Goal: Register for event/course

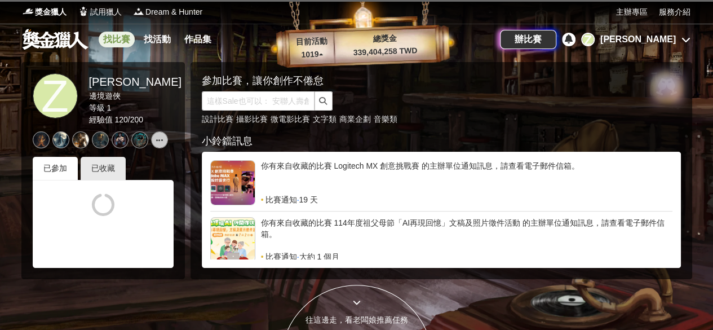
click at [127, 39] on link "找比賽" at bounding box center [117, 40] width 36 height 16
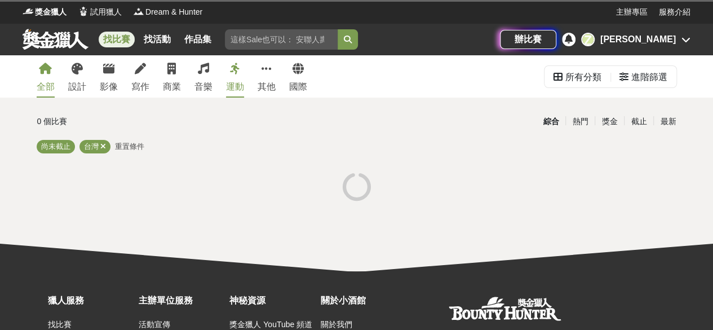
click at [685, 43] on icon at bounding box center [685, 39] width 9 height 9
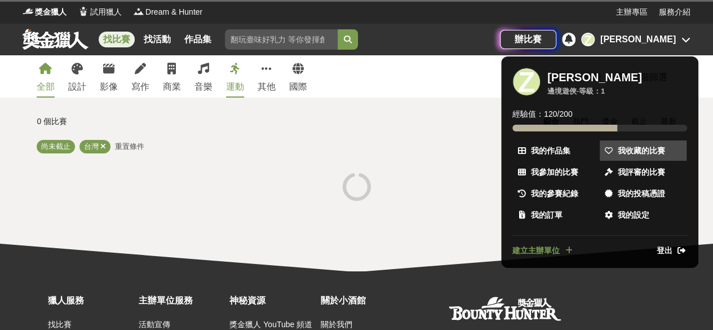
click at [624, 154] on span "我收藏的比賽" at bounding box center [640, 151] width 47 height 12
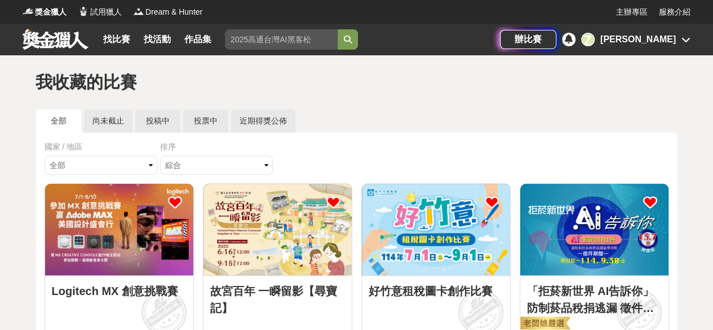
scroll to position [56, 0]
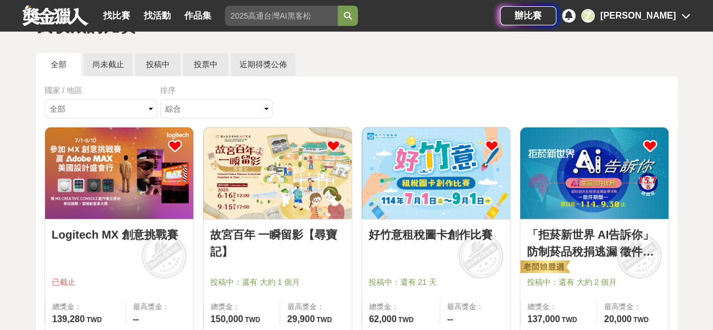
click at [613, 208] on img at bounding box center [594, 172] width 148 height 91
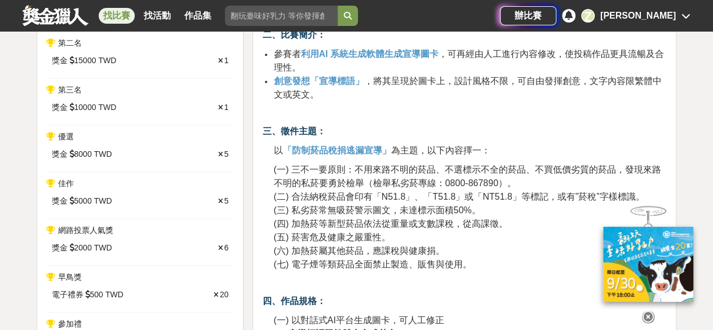
scroll to position [563, 0]
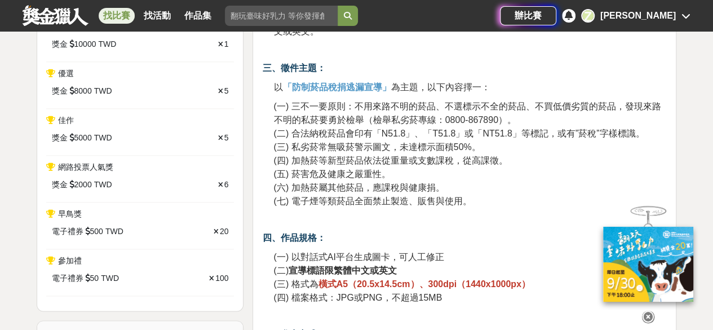
click at [651, 312] on icon at bounding box center [648, 316] width 12 height 12
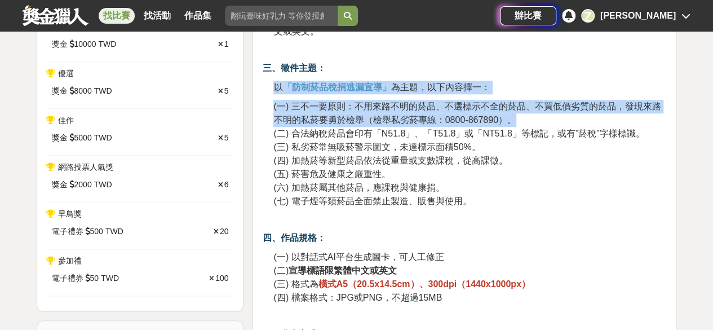
drag, startPoint x: 266, startPoint y: 83, endPoint x: 517, endPoint y: 113, distance: 252.4
copy div "以 「防制菸品稅捐逃漏宣導」 為主題，以下內容擇一： (一) 三不一要原則：不用來路不明的菸品、不選標示不全的菸品、不買低價劣質的菸品，發現來路不明的私菸要勇…"
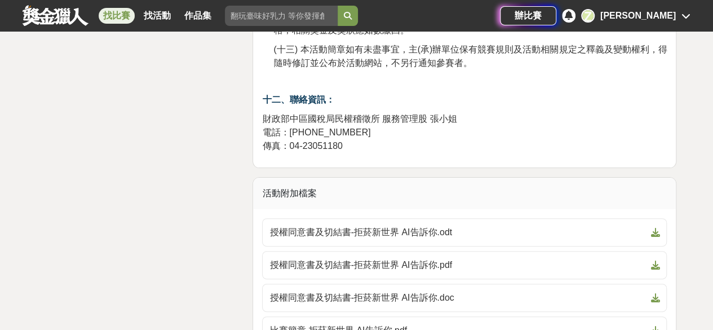
scroll to position [2253, 0]
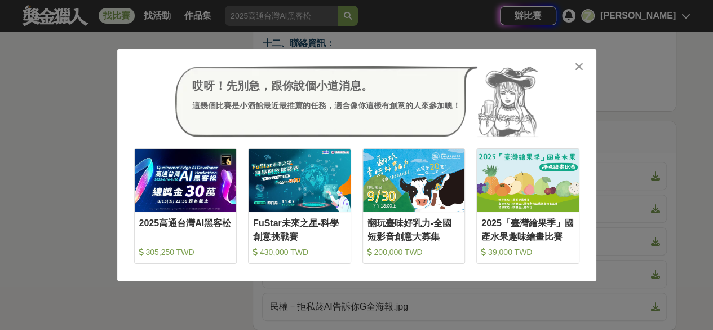
click at [583, 72] on div at bounding box center [578, 65] width 11 height 11
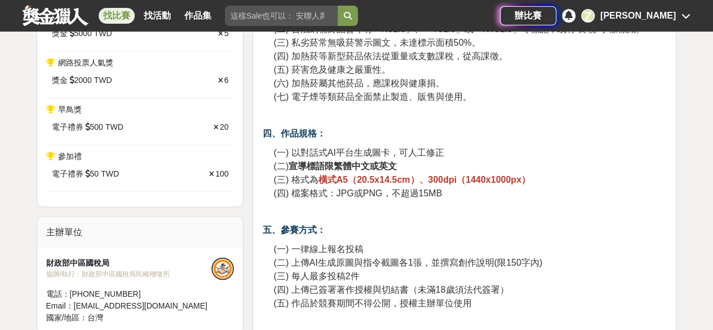
scroll to position [732, 0]
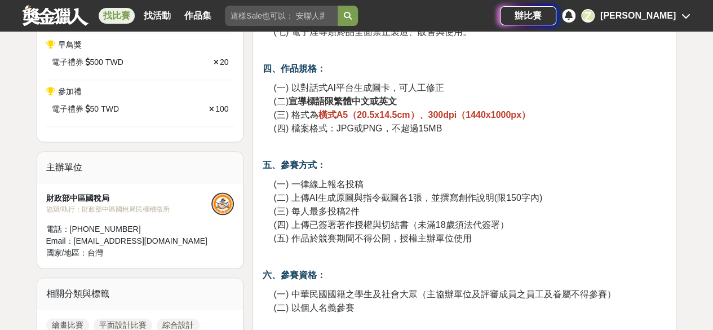
click at [263, 163] on strong "五、參賽方式：" at bounding box center [293, 165] width 63 height 10
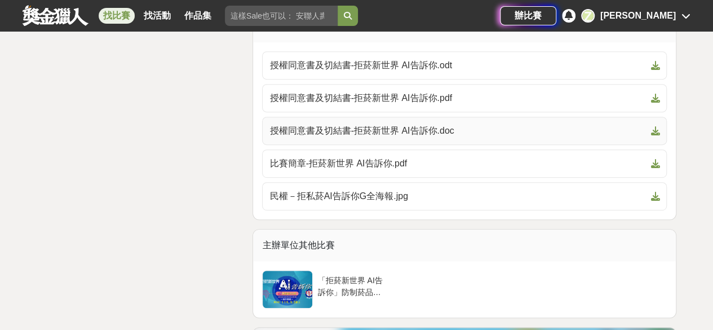
scroll to position [2478, 0]
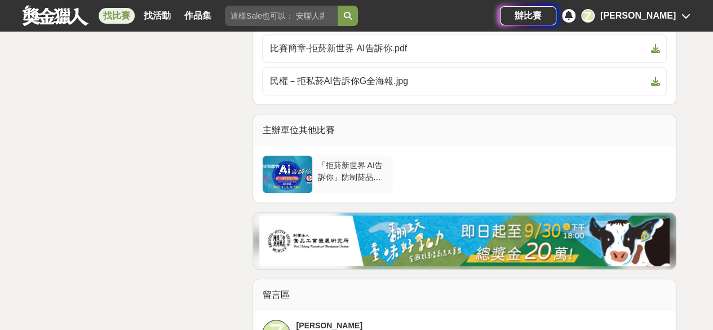
click at [292, 159] on div at bounding box center [287, 173] width 50 height 37
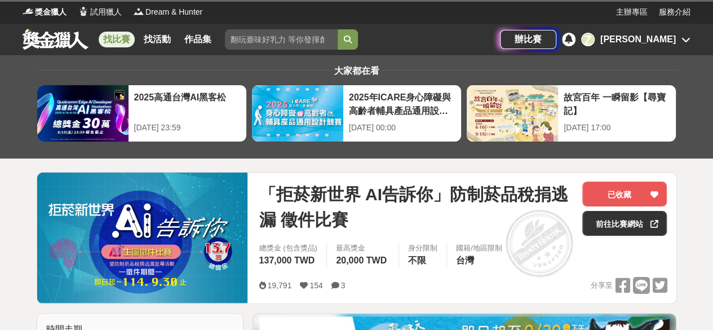
scroll to position [113, 0]
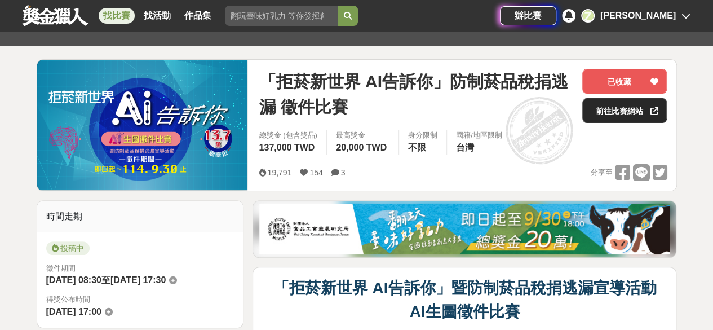
click at [594, 117] on link "前往比賽網站" at bounding box center [624, 110] width 84 height 25
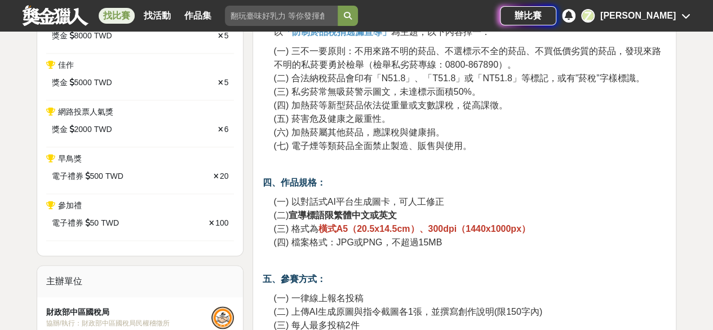
scroll to position [563, 0]
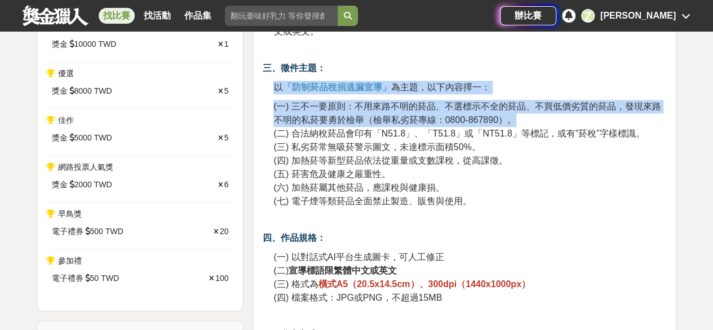
drag, startPoint x: 266, startPoint y: 83, endPoint x: 534, endPoint y: 118, distance: 269.8
click at [535, 118] on p "(一) 三不一要原則：不用來路不明的菸品、不選標示不全的菸品、不買低價劣質的菸品，發現來路不明的私菸要勇於檢舉（檢舉私劣菸專線：0800-867890）。 (…" at bounding box center [469, 154] width 393 height 108
copy div "以 「防制菸品稅捐逃漏宣導」 為主題，以下內容擇一： (一) 三不一要原則：不用來路不明的菸品、不選標示不全的菸品、不買低價劣質的菸品，發現來路不明的私菸要勇…"
drag, startPoint x: 276, startPoint y: 62, endPoint x: 553, endPoint y: 119, distance: 282.4
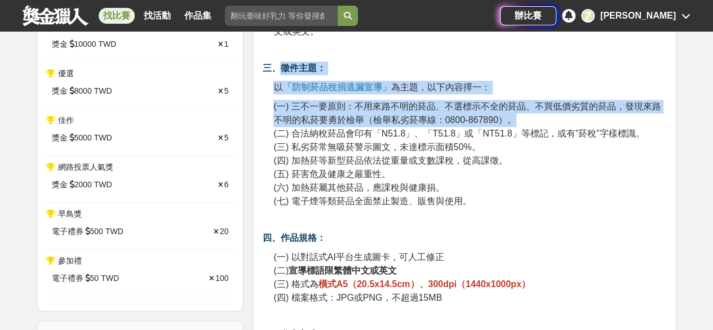
copy div "徵件主題： 以 「防制菸品稅捐逃漏宣導」 為主題，以下內容擇一： (一) 三不一要原則：不用來路不明的菸品、不選標示不全的菸品、不買低價劣質的菸品，發現來路不…"
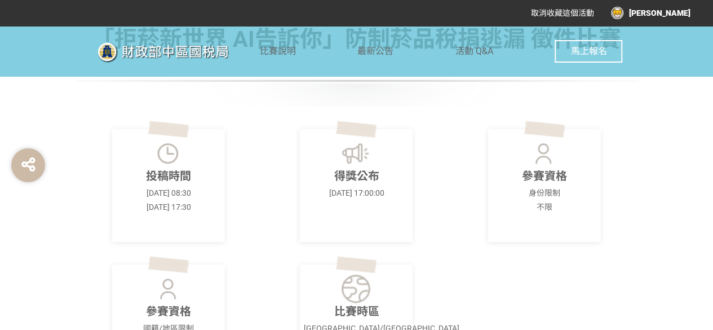
scroll to position [225, 0]
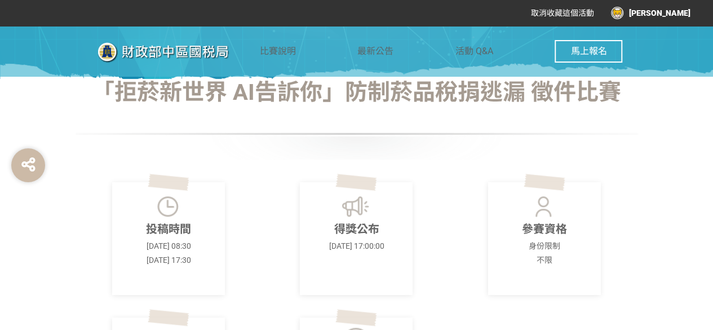
click at [573, 52] on span "馬上報名" at bounding box center [588, 51] width 36 height 11
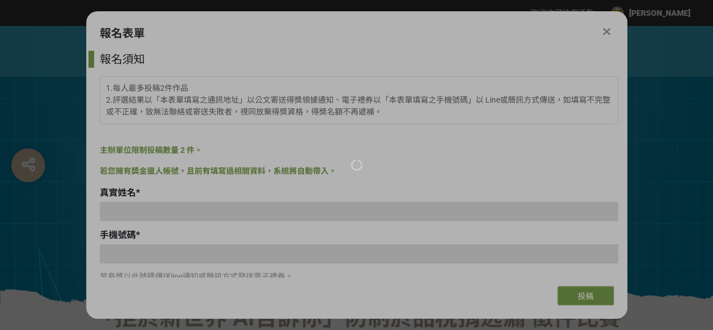
scroll to position [0, 0]
type input "[EMAIL_ADDRESS][DOMAIN_NAME]"
type input "[PERSON_NAME]"
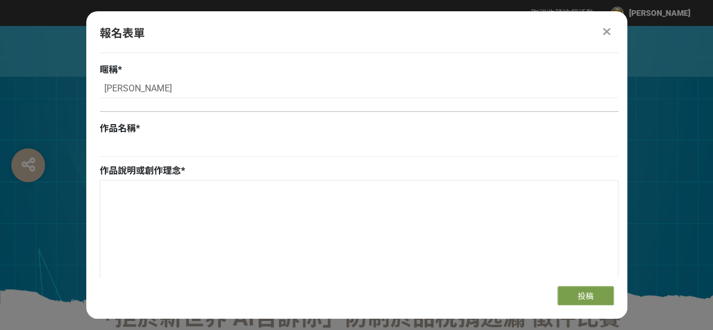
scroll to position [394, 0]
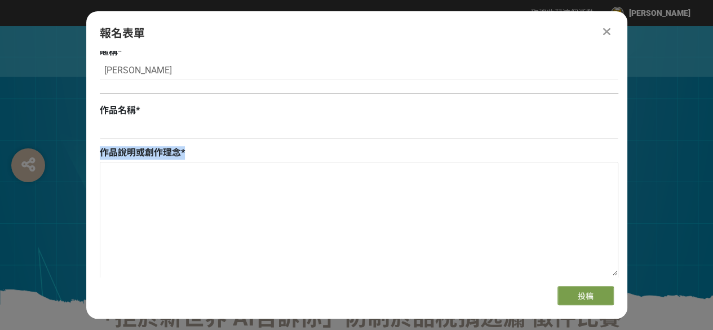
drag, startPoint x: 189, startPoint y: 148, endPoint x: 97, endPoint y: 153, distance: 92.5
click at [97, 153] on div "報名須知 1.每人最多投稿2件作品 2.評選結果以「本表單填寫之通訊地址」以公文寄送得獎領據通知、電子禮券以「本表單填寫之手機號碼」以 Line或簡訊方式傳送…" at bounding box center [356, 164] width 541 height 226
copy div "作品說明或創作理念 *"
click at [611, 33] on div at bounding box center [607, 32] width 14 height 14
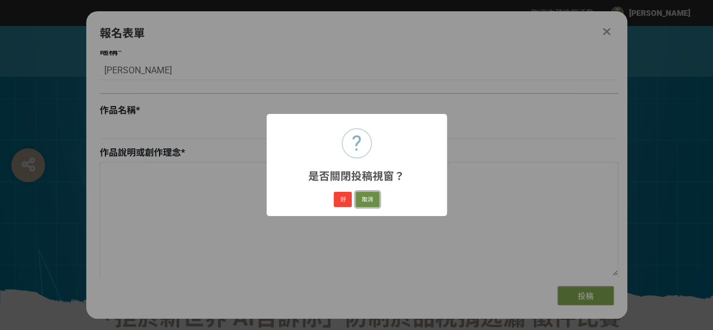
click at [377, 198] on button "取消" at bounding box center [367, 200] width 24 height 16
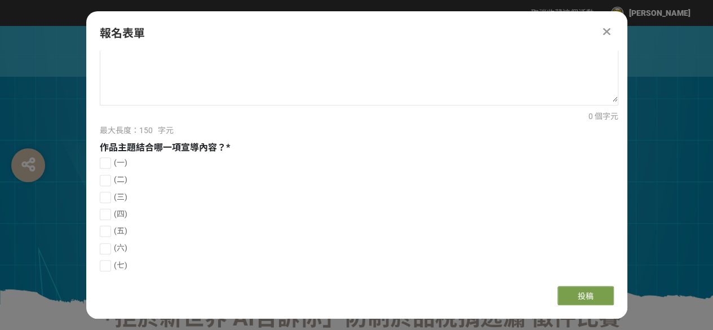
scroll to position [563, 0]
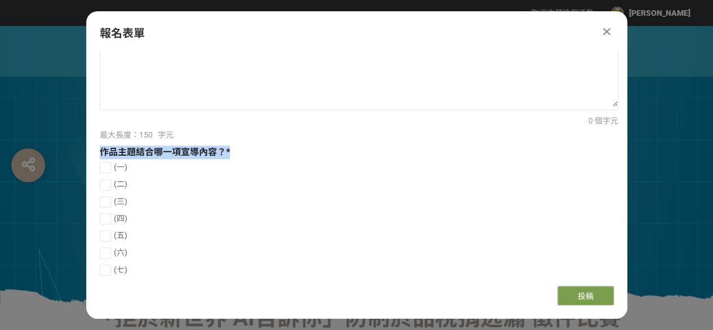
drag, startPoint x: 101, startPoint y: 147, endPoint x: 234, endPoint y: 153, distance: 133.1
click at [234, 153] on div "作品主題結合哪一項宣導內容？ *" at bounding box center [359, 152] width 518 height 14
copy div "作品主題結合哪一項宣導內容？ *"
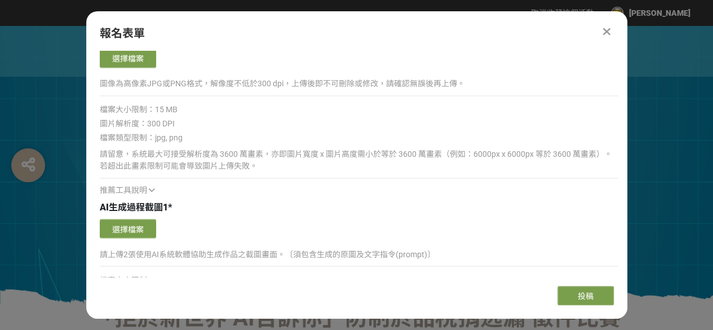
scroll to position [1070, 0]
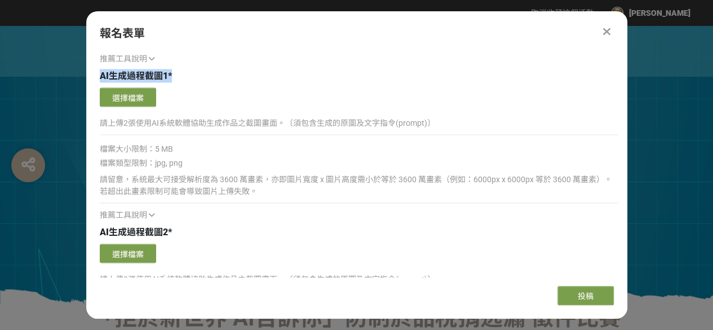
drag, startPoint x: 94, startPoint y: 73, endPoint x: 185, endPoint y: 75, distance: 91.8
click at [185, 75] on div "報名須知 1.每人最多投稿2件作品 2.評選結果以「本表單填寫之通訊地址」以公文寄送得獎領據通知、電子禮券以「本表單填寫之手機號碼」以 Line或簡訊方式傳送…" at bounding box center [356, 164] width 541 height 226
copy div "AI生成過程截圖1 *"
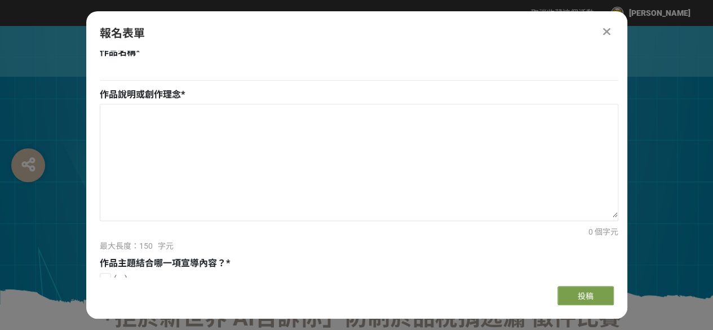
scroll to position [361, 0]
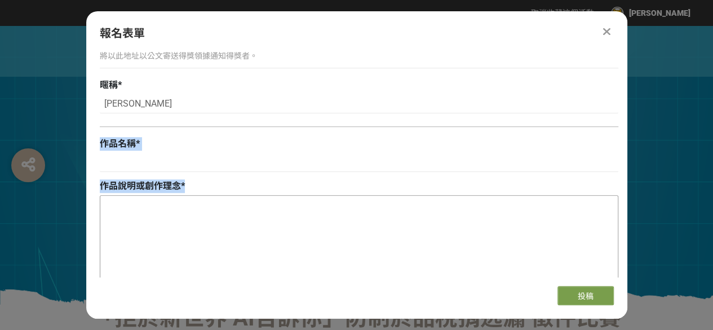
drag, startPoint x: 97, startPoint y: 138, endPoint x: 187, endPoint y: 194, distance: 106.3
click at [184, 194] on div "報名須知 1.每人最多投稿2件作品 2.評選結果以「本表單填寫之通訊地址」以公文寄送得獎領據通知、電子禮券以「本表單填寫之手機號碼」以 Line或簡訊方式傳送…" at bounding box center [356, 164] width 541 height 226
copy div "作品名稱 * 作品說明或創作理念 *"
click at [606, 26] on icon at bounding box center [606, 31] width 7 height 11
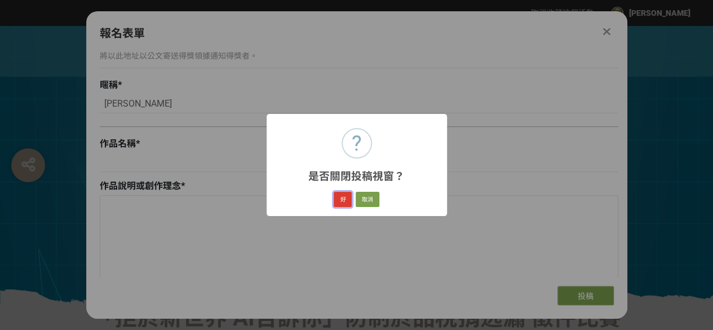
click at [340, 193] on button "好" at bounding box center [342, 200] width 18 height 16
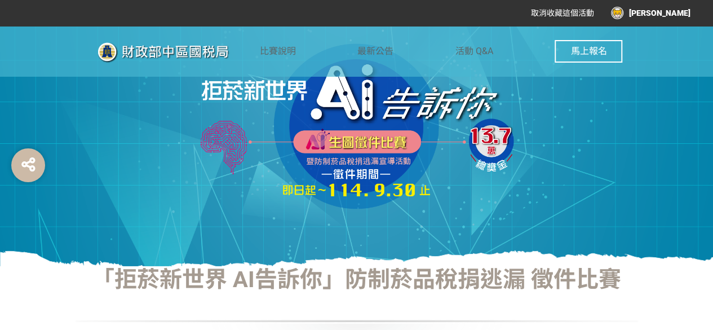
scroll to position [63, 0]
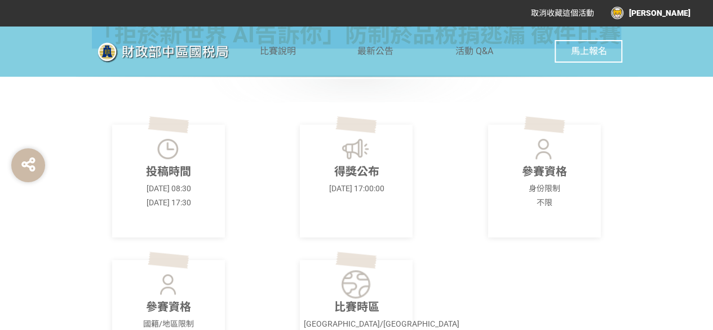
drag, startPoint x: 103, startPoint y: 251, endPoint x: 720, endPoint y: 100, distance: 636.1
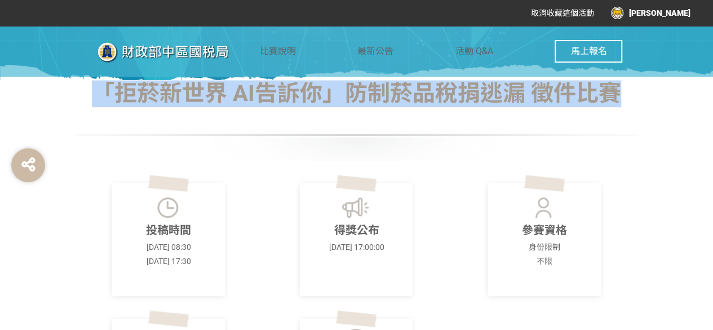
scroll to position [170, 0]
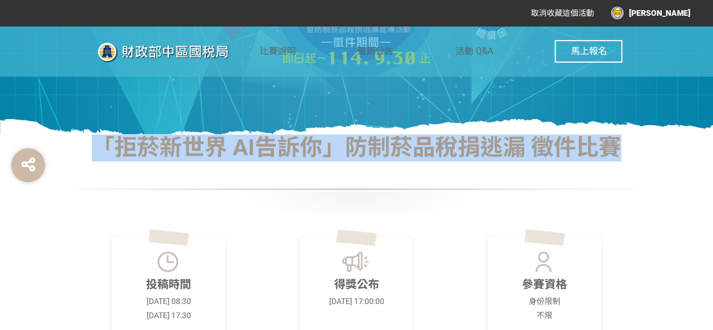
copy h1 "「拒菸新世界 AI告訴你」防制菸品稅捐逃漏 徵件比賽"
click at [612, 170] on div at bounding box center [356, 189] width 563 height 51
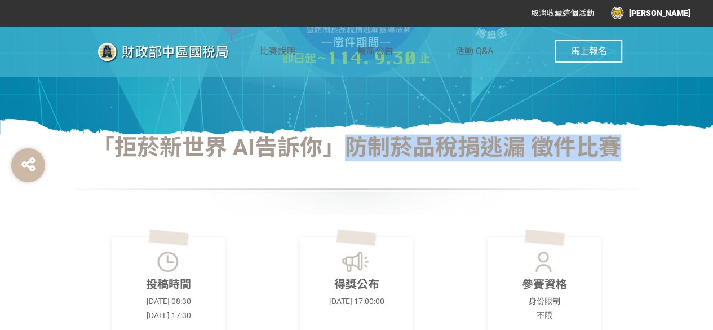
drag, startPoint x: 613, startPoint y: 146, endPoint x: 345, endPoint y: 143, distance: 268.1
click at [345, 143] on h1 "「拒菸新世界 AI告訴你」防制菸品稅捐逃漏 徵件比賽" at bounding box center [356, 147] width 563 height 27
copy h1 "防制菸品稅捐逃漏 徵件比賽"
